Goal: Task Accomplishment & Management: Manage account settings

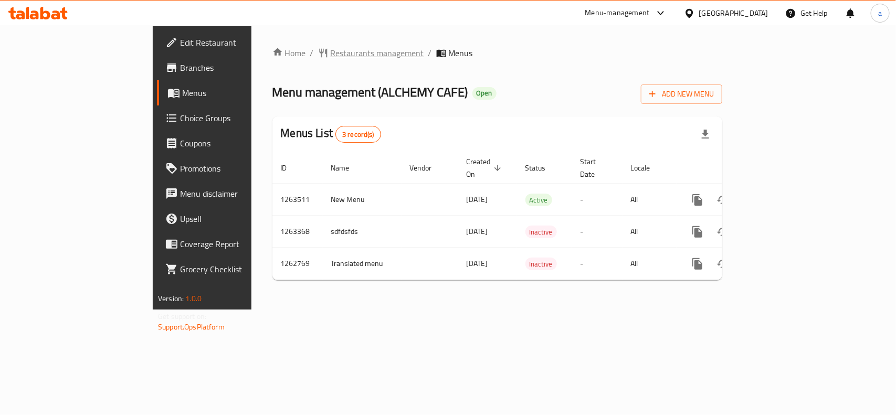
drag, startPoint x: 0, startPoint y: 0, endPoint x: 275, endPoint y: 46, distance: 279.3
click at [331, 47] on span "Restaurants management" at bounding box center [377, 53] width 93 height 13
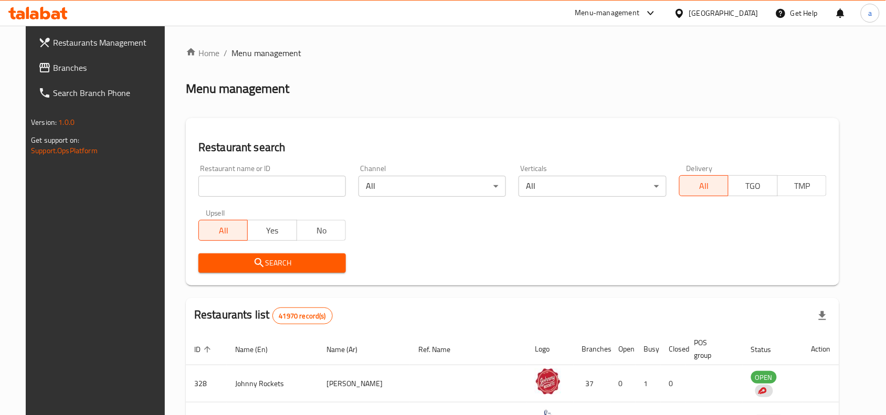
click at [696, 12] on div "United Arab Emirates" at bounding box center [723, 13] width 69 height 12
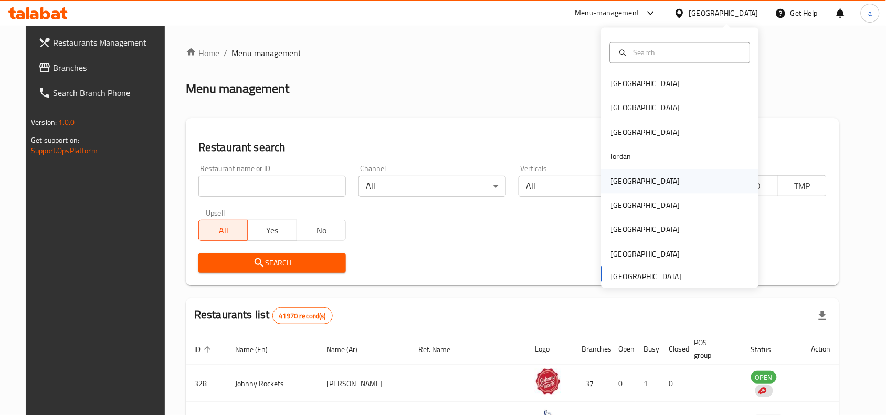
click at [626, 174] on div "[GEOGRAPHIC_DATA]" at bounding box center [645, 181] width 86 height 24
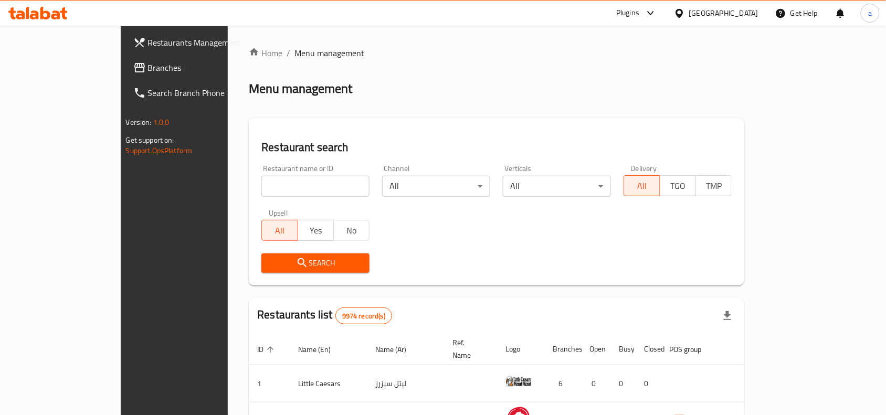
click at [148, 68] on span "Branches" at bounding box center [204, 67] width 112 height 13
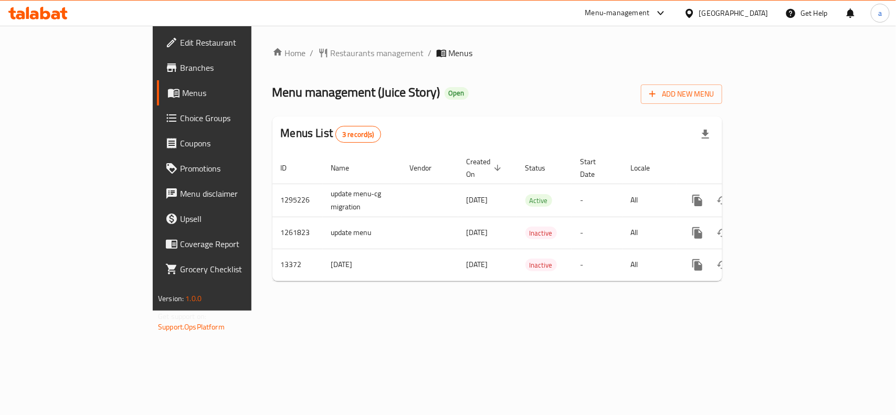
click at [180, 114] on span "Choice Groups" at bounding box center [237, 118] width 114 height 13
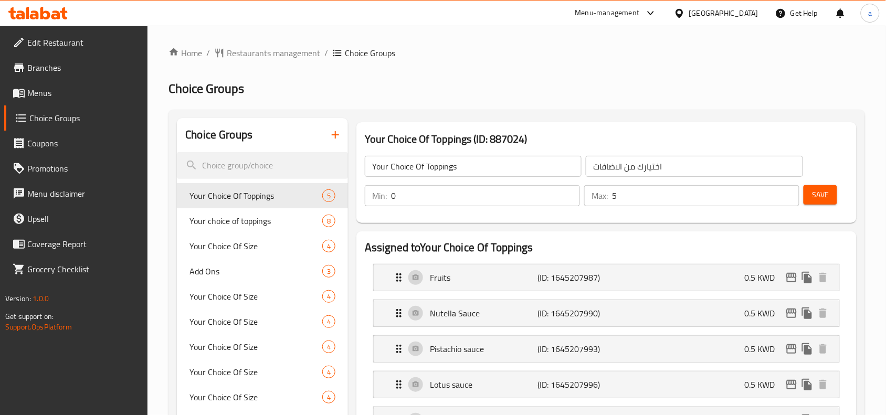
click at [219, 240] on span "Your Choice Of Size" at bounding box center [255, 246] width 133 height 13
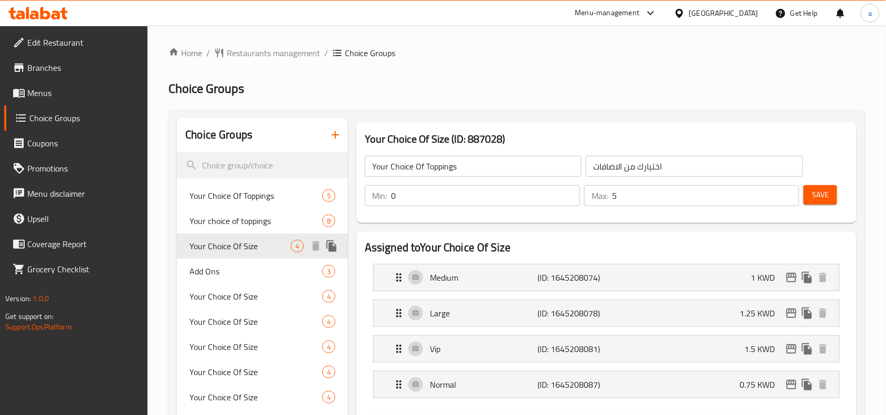
type input "Your Choice Of Size"
type input "اختيارك من الحجم"
type input "1"
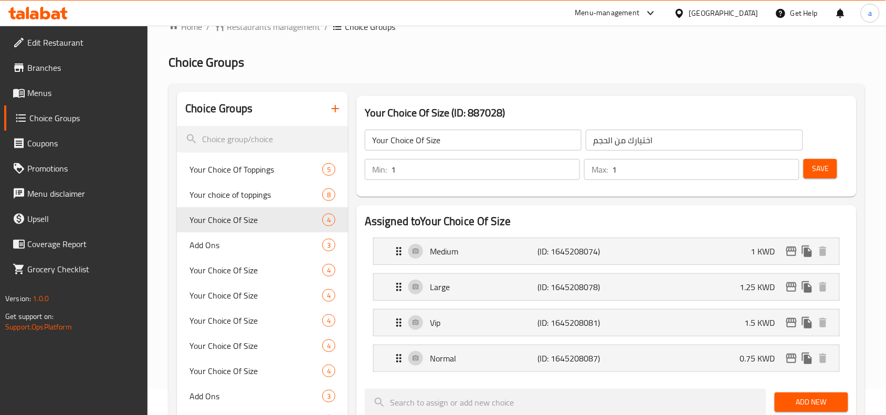
scroll to position [66, 0]
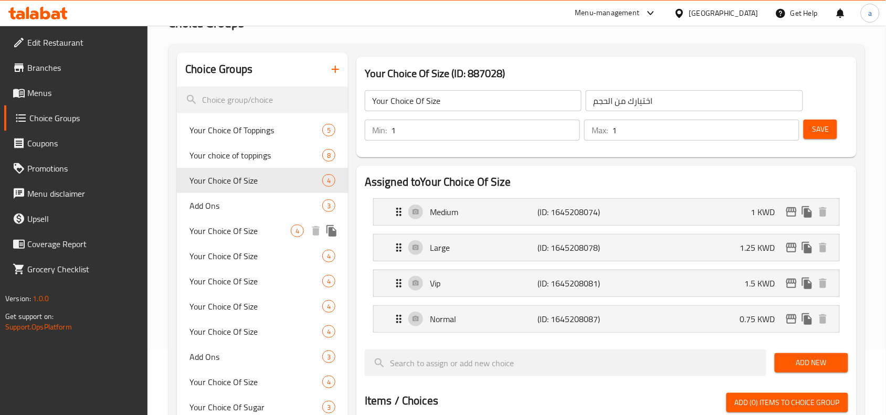
click at [271, 235] on span "Your Choice Of Size" at bounding box center [239, 231] width 101 height 13
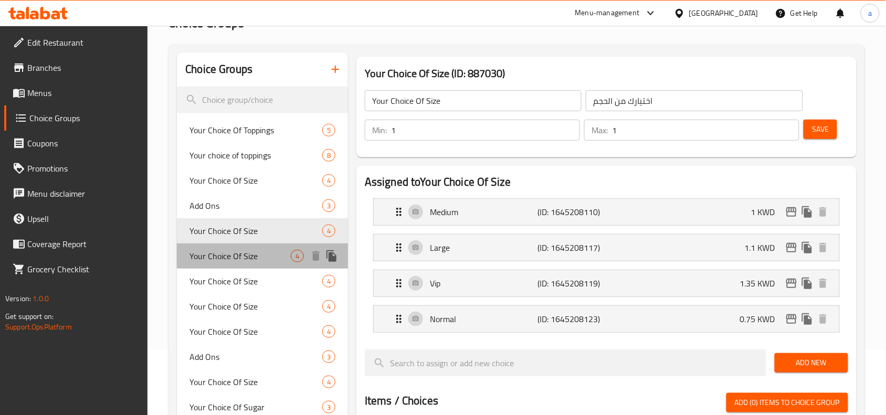
click at [263, 252] on span "Your Choice Of Size" at bounding box center [239, 256] width 101 height 13
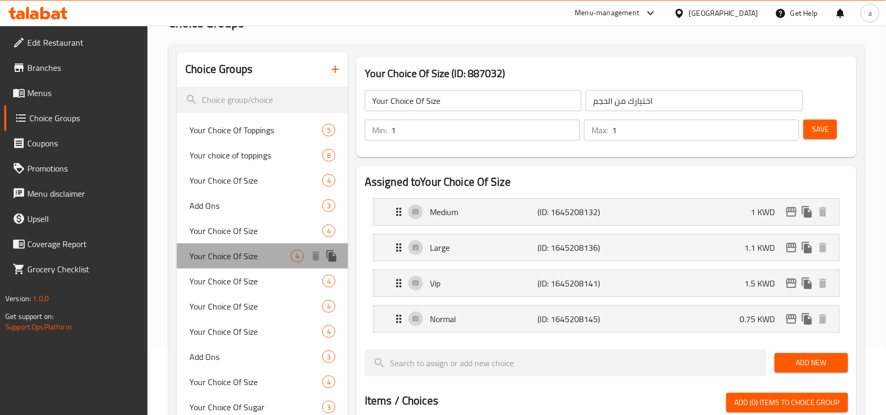
click at [260, 267] on div "Your Choice Of Size 4" at bounding box center [262, 255] width 171 height 25
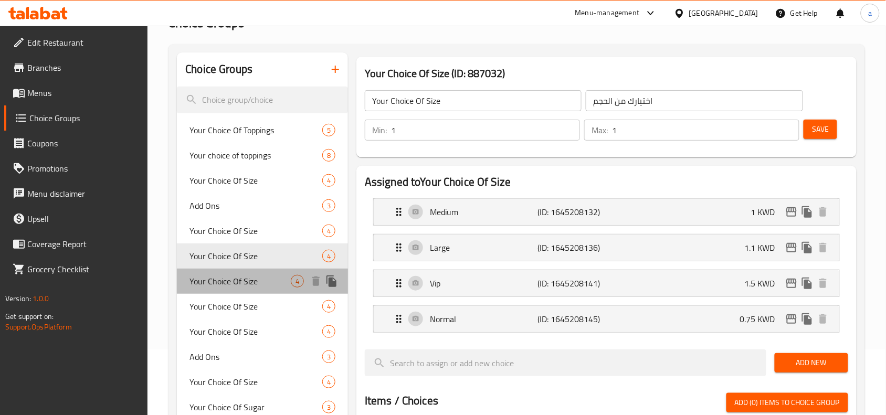
click at [261, 284] on span "Your Choice Of Size" at bounding box center [239, 281] width 101 height 13
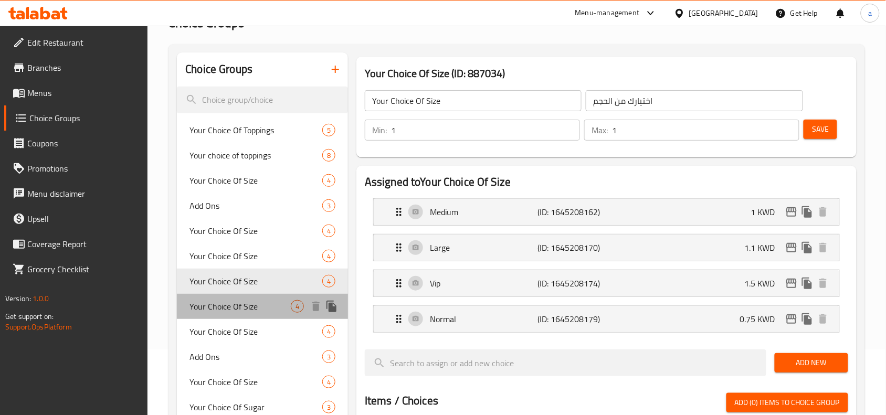
click at [261, 296] on div "Your Choice Of Size 4" at bounding box center [262, 306] width 171 height 25
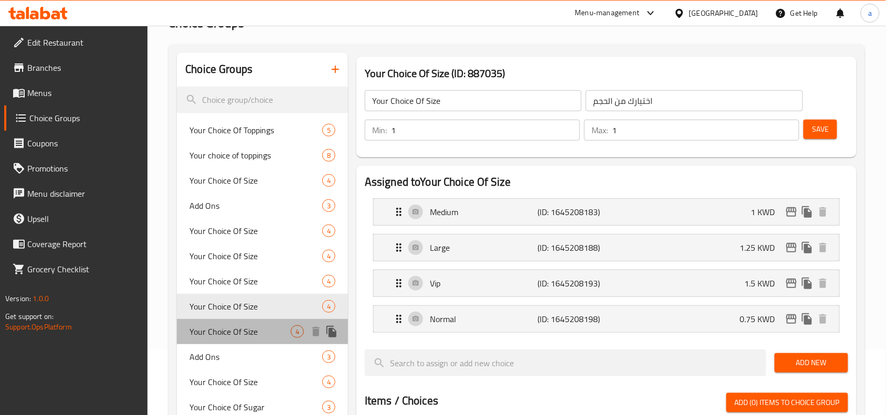
click at [263, 331] on span "Your Choice Of Size" at bounding box center [239, 331] width 101 height 13
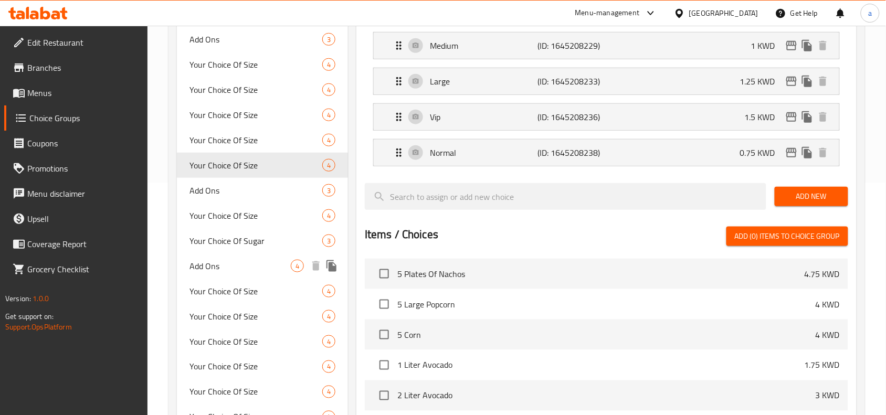
scroll to position [262, 0]
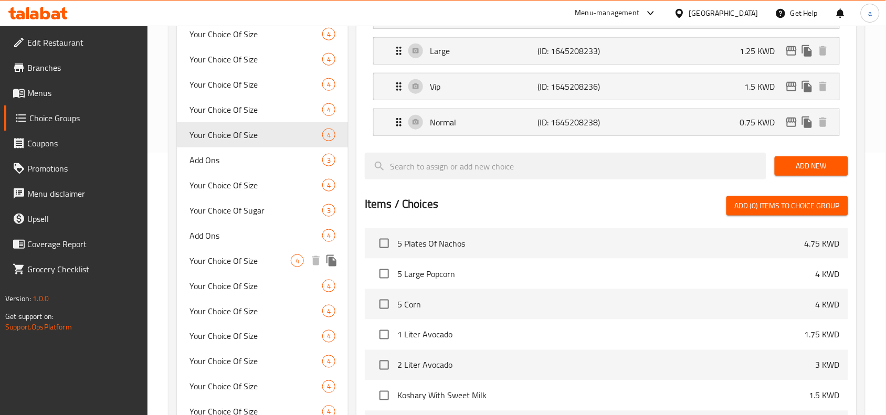
click at [252, 259] on span "Your Choice Of Size" at bounding box center [239, 261] width 101 height 13
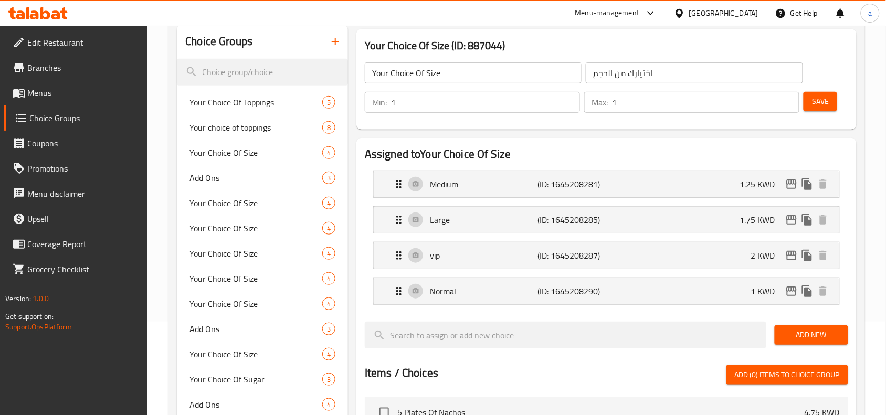
scroll to position [66, 0]
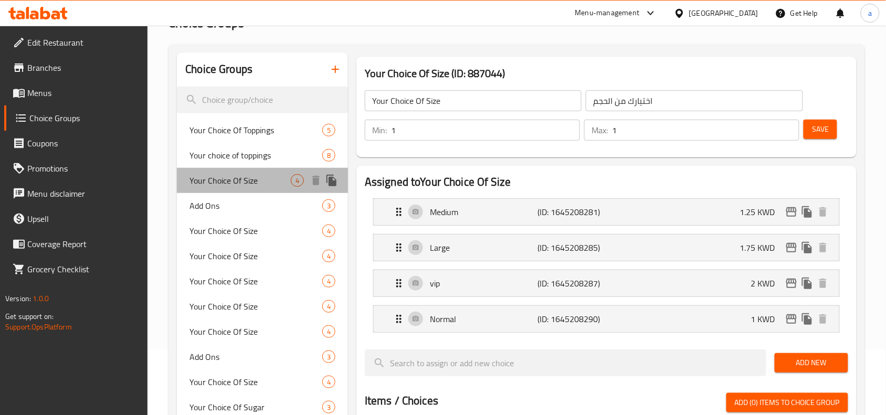
click at [245, 181] on span "Your Choice Of Size" at bounding box center [239, 180] width 101 height 13
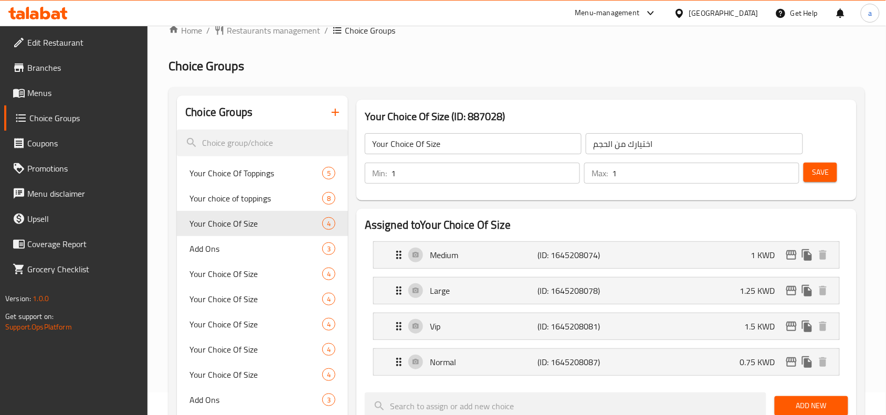
scroll to position [0, 0]
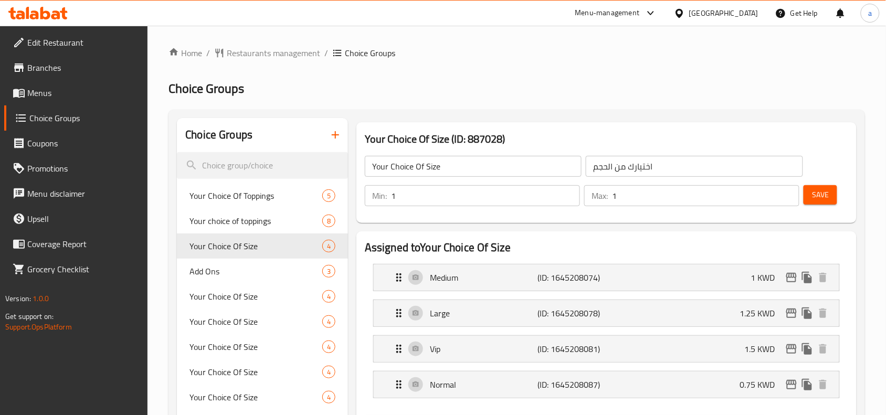
click at [270, 57] on span "Restaurants management" at bounding box center [273, 53] width 93 height 13
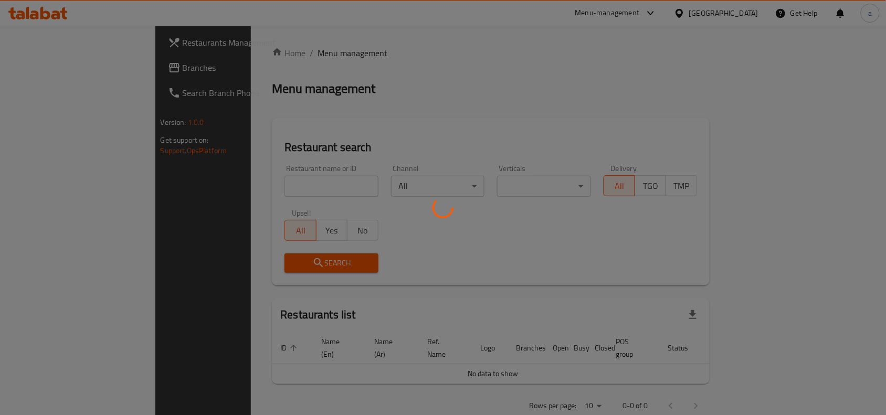
click at [74, 69] on div at bounding box center [443, 207] width 886 height 415
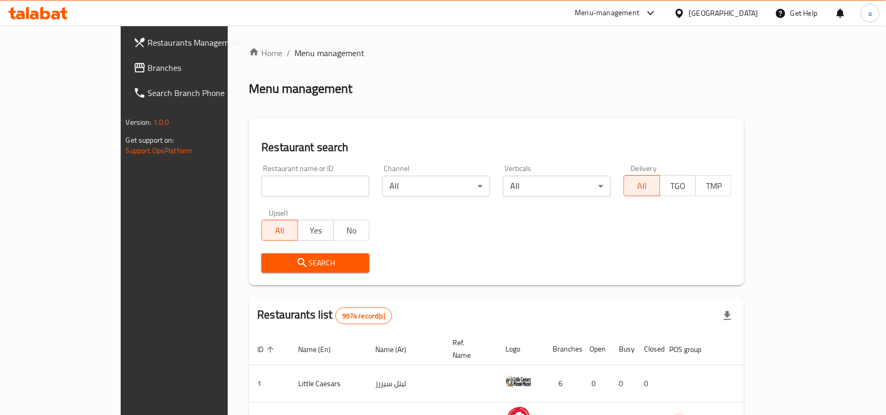
click at [148, 69] on span "Branches" at bounding box center [204, 67] width 112 height 13
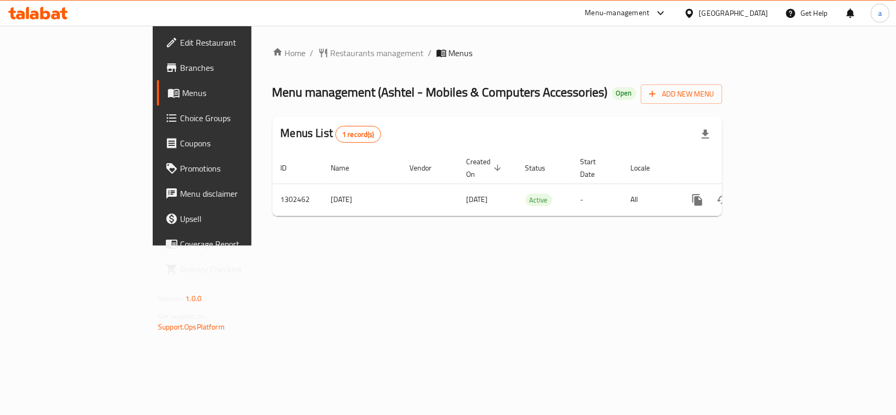
click at [305, 246] on div "Home / Restaurants management / Menus Menu management ( Ashtel - Mobiles & Comp…" at bounding box center [497, 136] width 492 height 220
